Goal: Task Accomplishment & Management: Use online tool/utility

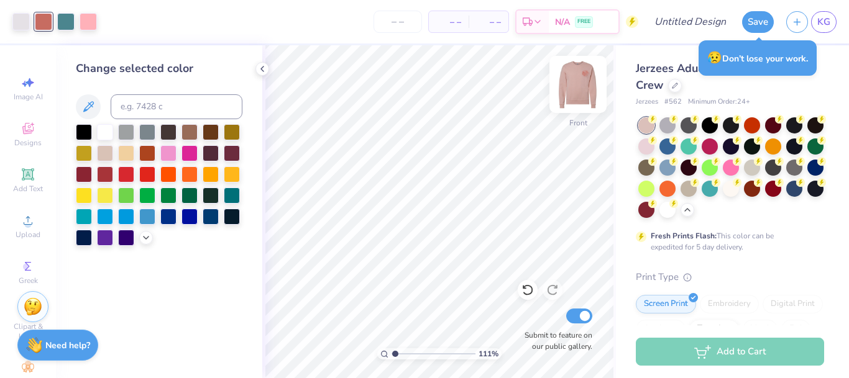
click at [578, 93] on img at bounding box center [578, 85] width 50 height 50
type input "1"
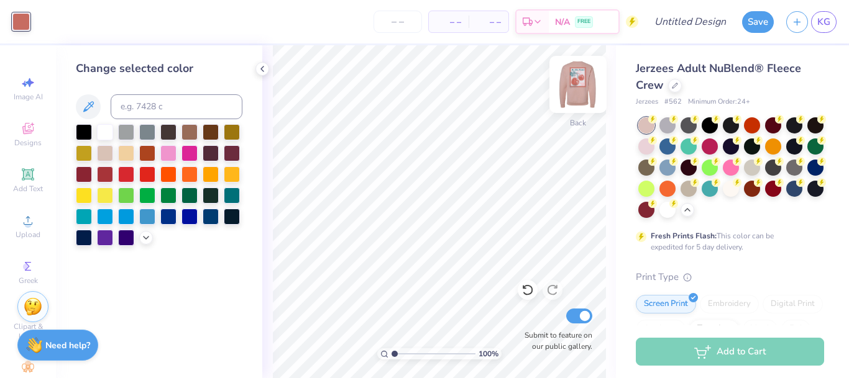
click at [574, 91] on img at bounding box center [578, 85] width 50 height 50
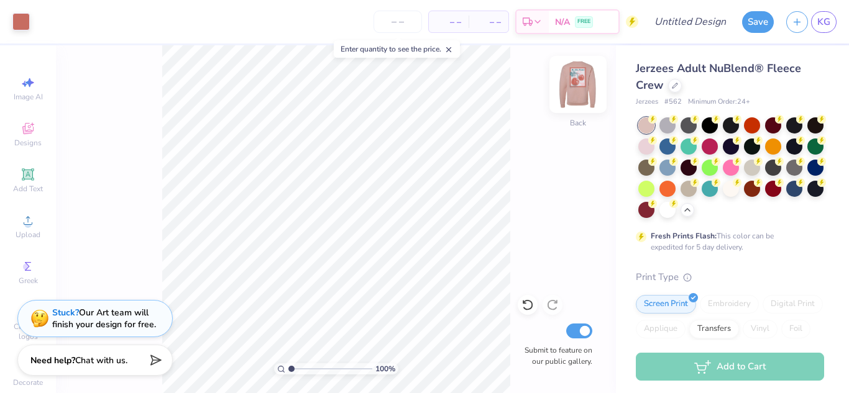
click at [580, 88] on img at bounding box center [578, 85] width 50 height 50
click at [402, 24] on input "number" at bounding box center [397, 22] width 48 height 22
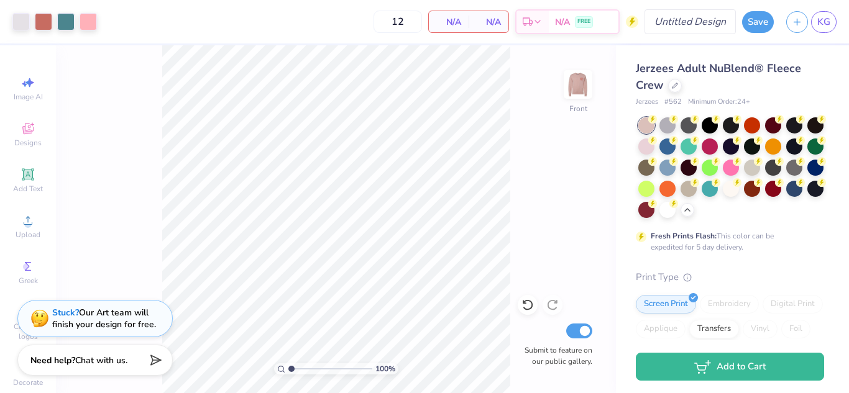
type input "12"
click at [696, 19] on input "Design Title" at bounding box center [705, 21] width 61 height 25
type input "M"
type input "Fall Drop Sweatshirt Option 2"
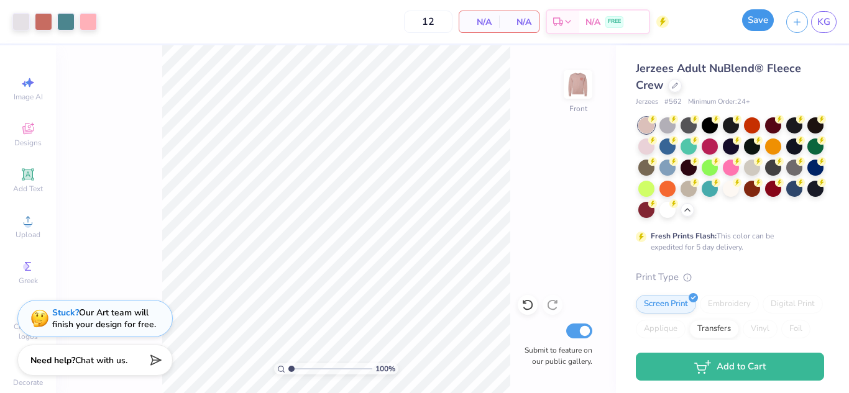
click at [761, 19] on button "Save" at bounding box center [758, 20] width 32 height 22
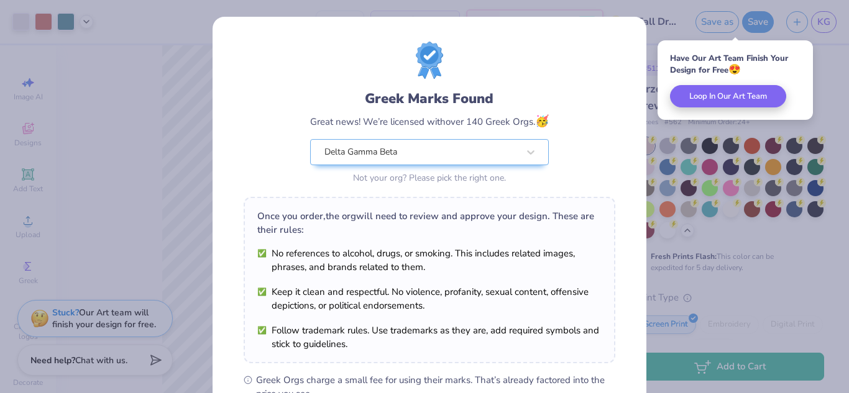
scroll to position [189, 0]
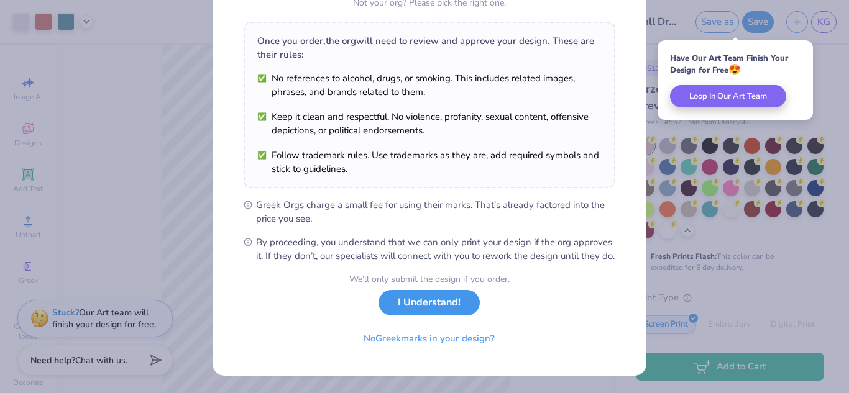
click at [403, 300] on button "I Understand!" at bounding box center [428, 302] width 101 height 25
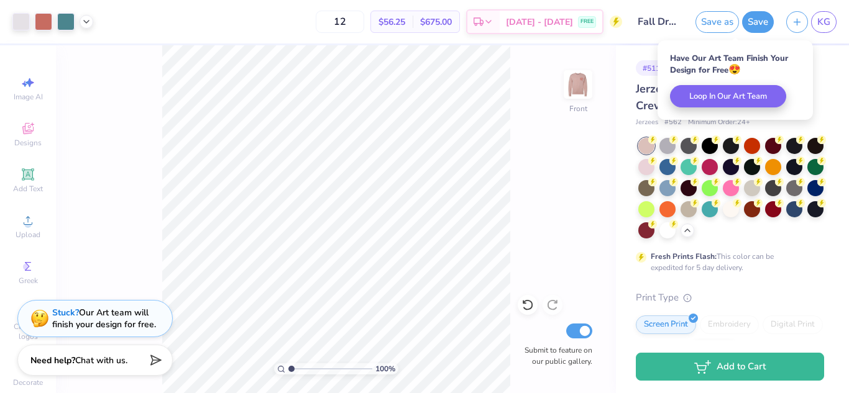
scroll to position [6, 0]
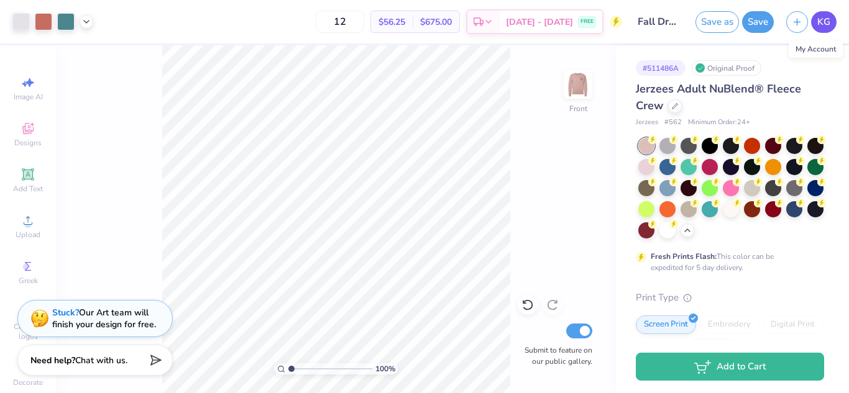
click at [827, 25] on span "KG" at bounding box center [823, 22] width 13 height 14
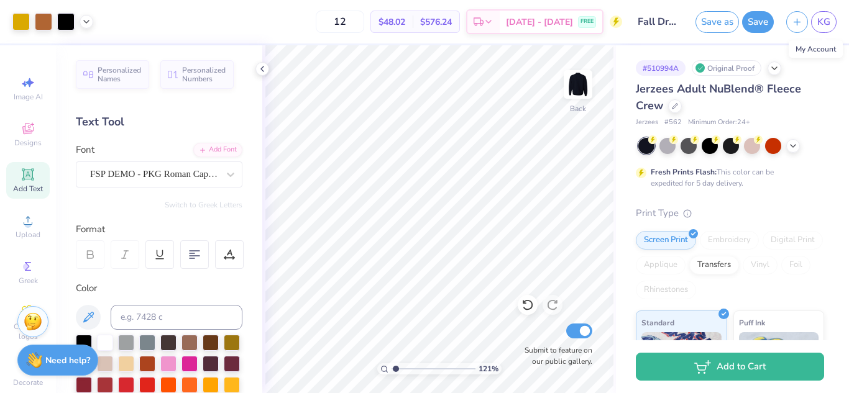
scroll to position [251, 0]
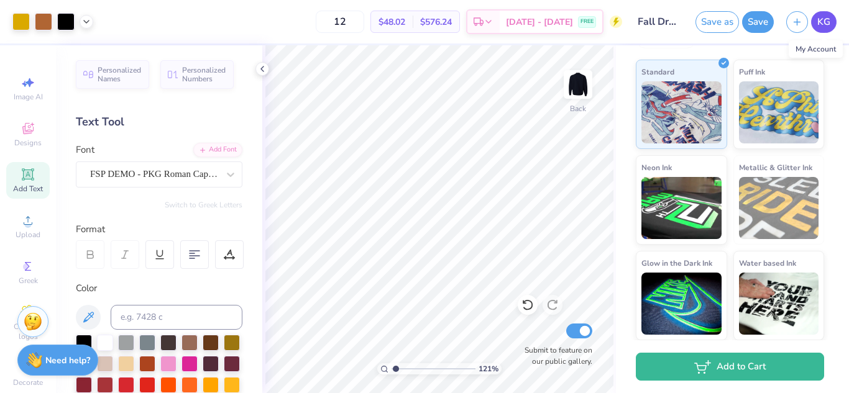
click at [823, 21] on span "KG" at bounding box center [823, 22] width 13 height 14
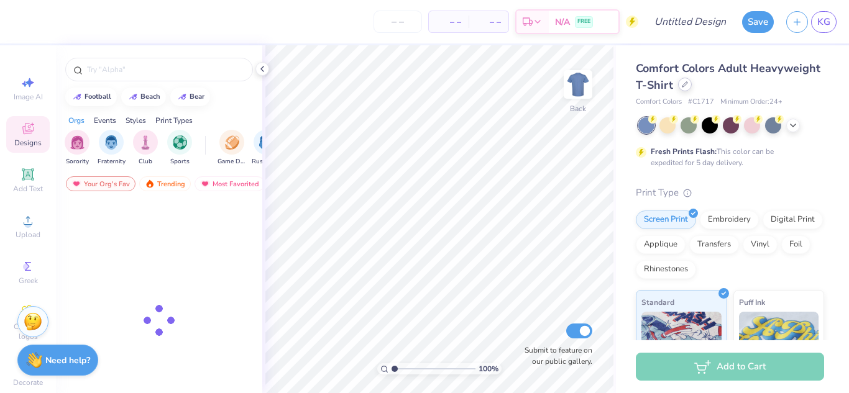
click at [692, 88] on div at bounding box center [685, 85] width 14 height 14
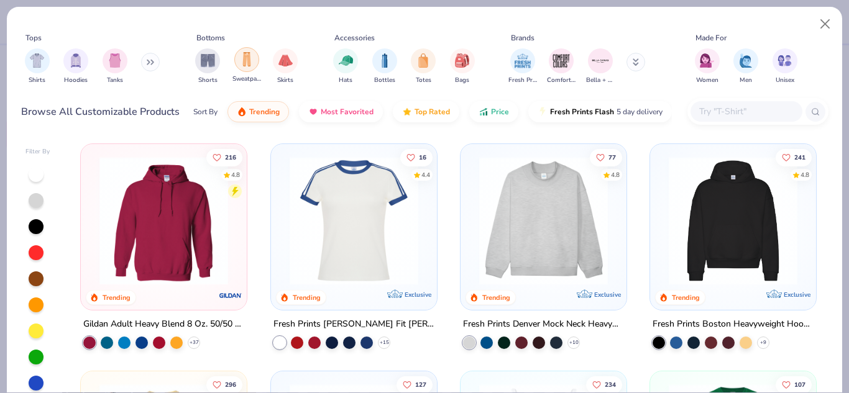
click at [254, 58] on div "filter for Sweatpants" at bounding box center [246, 59] width 25 height 25
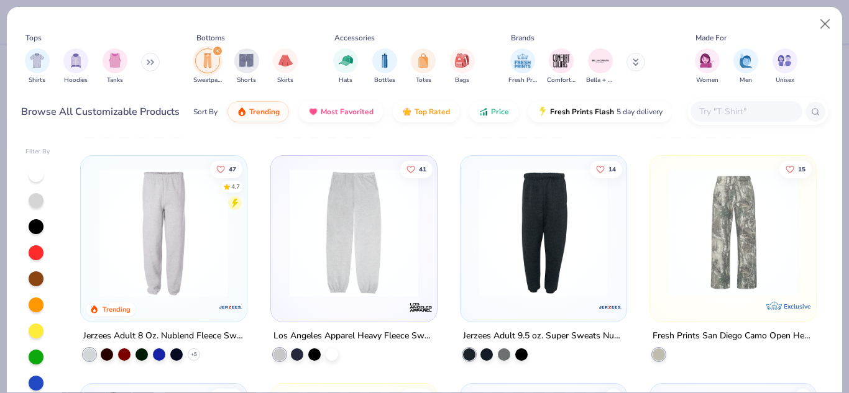
scroll to position [216, 0]
click at [173, 263] on img at bounding box center [163, 232] width 141 height 129
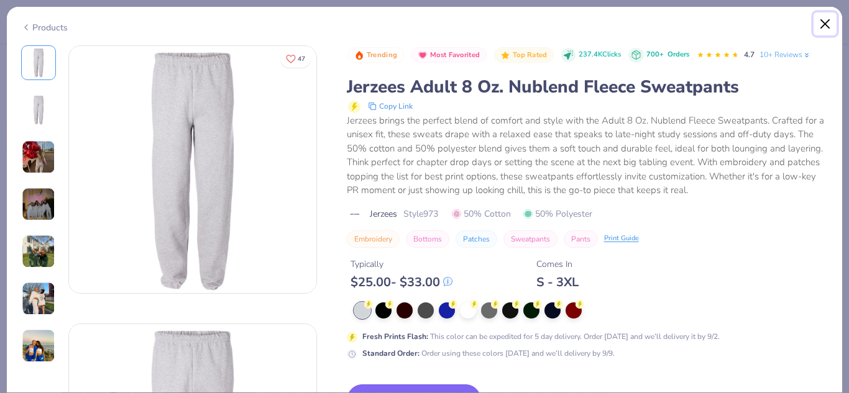
click at [819, 24] on button "Close" at bounding box center [825, 24] width 24 height 24
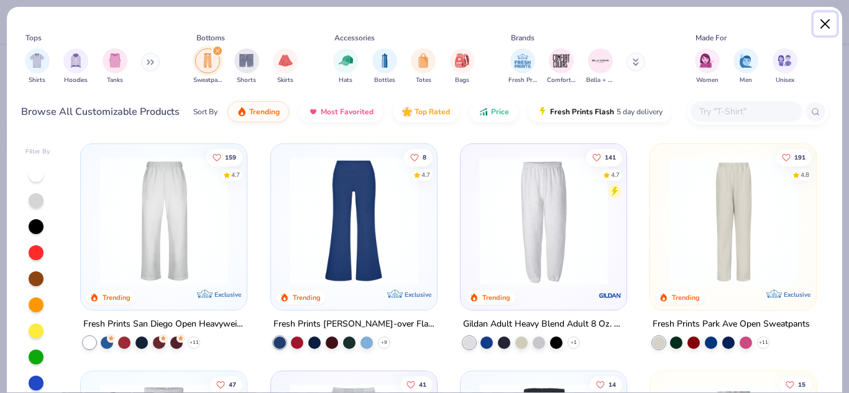
click at [831, 22] on button "Close" at bounding box center [825, 24] width 24 height 24
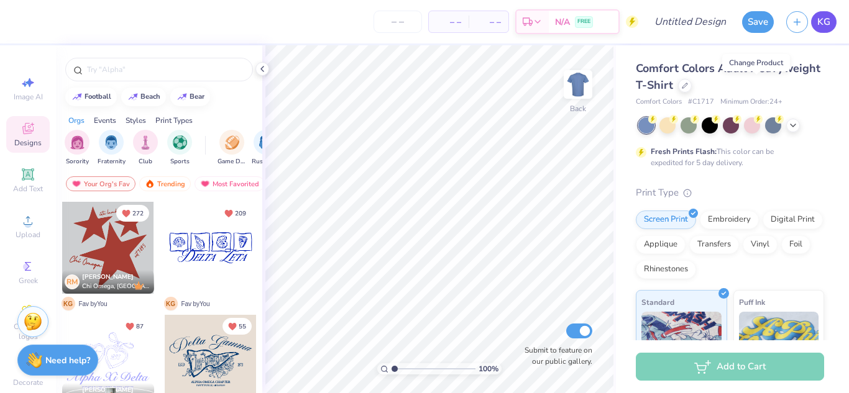
click at [820, 27] on span "KG" at bounding box center [823, 22] width 13 height 14
